Goal: Task Accomplishment & Management: Use online tool/utility

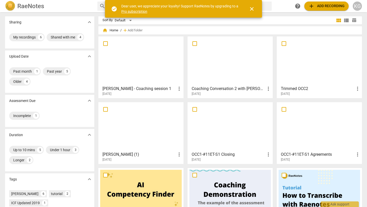
click at [321, 7] on span "add Add recording" at bounding box center [326, 6] width 36 height 6
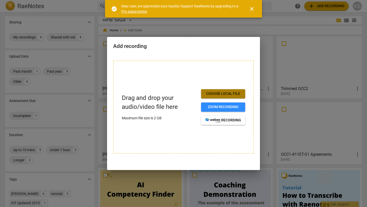
click at [220, 94] on span "Choose local file" at bounding box center [223, 93] width 36 height 5
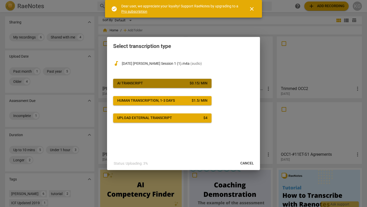
click at [193, 86] on button "AI Transcript $ 0.15 / min" at bounding box center [162, 83] width 98 height 9
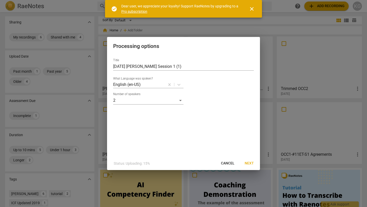
click at [248, 164] on span "Next" at bounding box center [248, 163] width 9 height 5
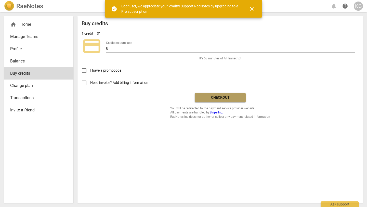
click at [219, 97] on span "Checkout" at bounding box center [220, 97] width 43 height 5
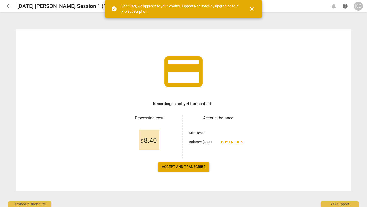
click at [187, 166] on span "Accept and transcribe" at bounding box center [184, 166] width 44 height 5
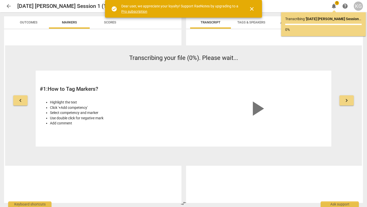
click at [251, 9] on span "close" at bounding box center [251, 9] width 6 height 6
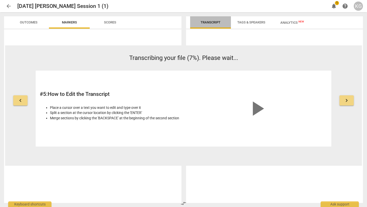
click at [211, 23] on span "Transcript" at bounding box center [210, 22] width 20 height 4
click at [334, 6] on span "notifications" at bounding box center [333, 6] width 6 height 6
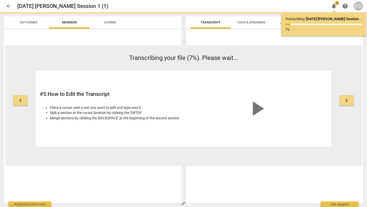
click at [320, 52] on div "keyboard_arrow_left Transcribing your file (7%). Please wait... # 5 : How to Ed…" at bounding box center [183, 105] width 356 height 120
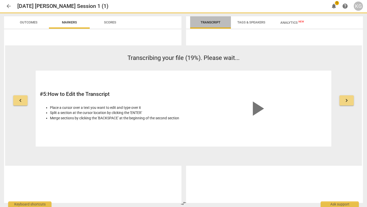
click at [206, 23] on span "Transcript" at bounding box center [210, 22] width 20 height 4
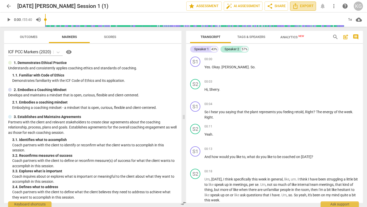
click at [301, 7] on span "Export" at bounding box center [302, 6] width 21 height 6
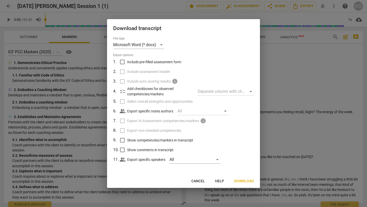
click at [244, 181] on span "Download" at bounding box center [244, 180] width 20 height 5
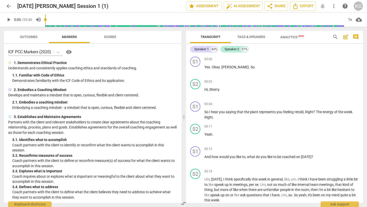
click at [9, 5] on span "arrow_back" at bounding box center [9, 6] width 6 height 6
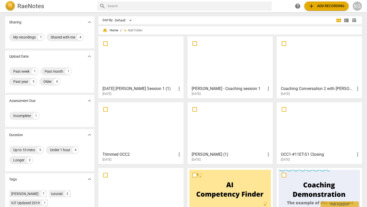
click at [332, 6] on span "add Add recording" at bounding box center [326, 6] width 36 height 6
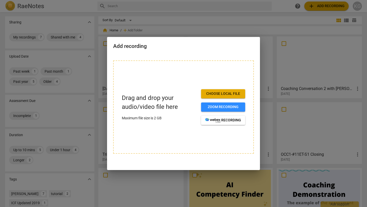
click at [222, 93] on span "Choose local file" at bounding box center [223, 93] width 36 height 5
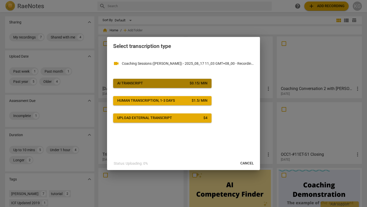
click at [180, 80] on button "AI Transcript $ 0.15 / min" at bounding box center [162, 83] width 98 height 9
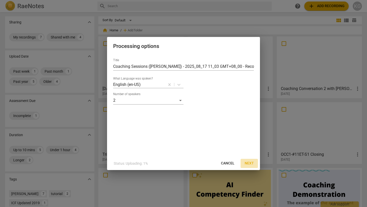
click at [250, 162] on span "Next" at bounding box center [248, 163] width 9 height 5
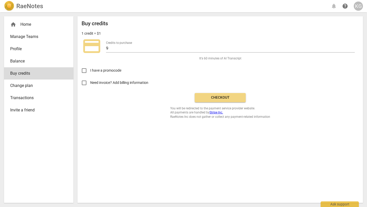
click at [224, 95] on span "Checkout" at bounding box center [220, 97] width 43 height 5
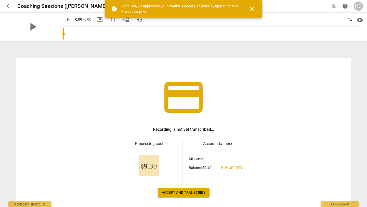
click at [186, 194] on span "Accept and transcribe" at bounding box center [184, 192] width 44 height 5
